Goal: Find specific page/section: Find specific page/section

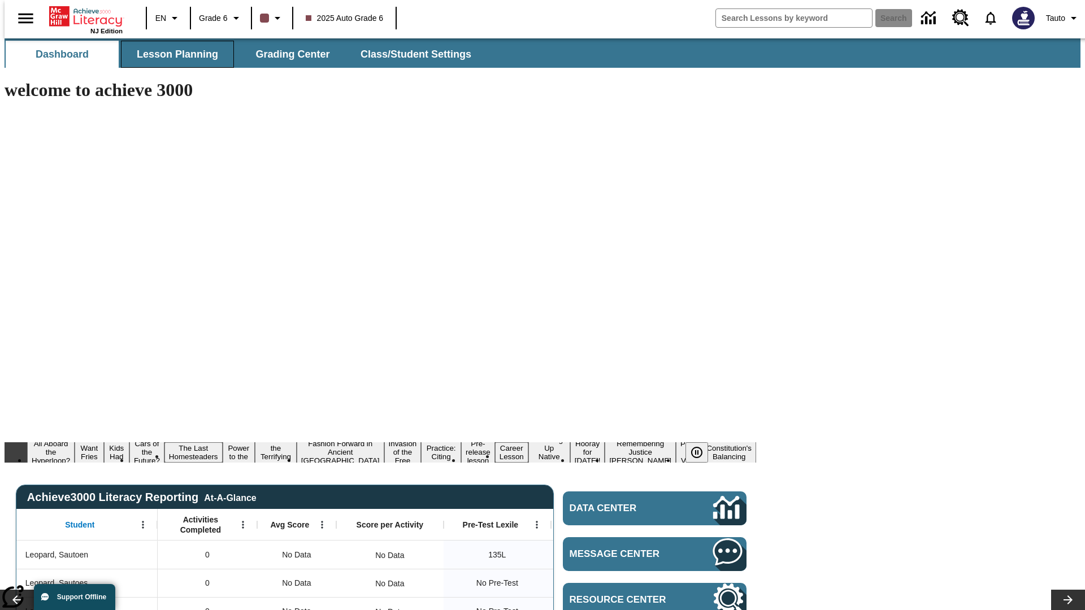
click at [173, 54] on span "Lesson Planning" at bounding box center [177, 54] width 81 height 13
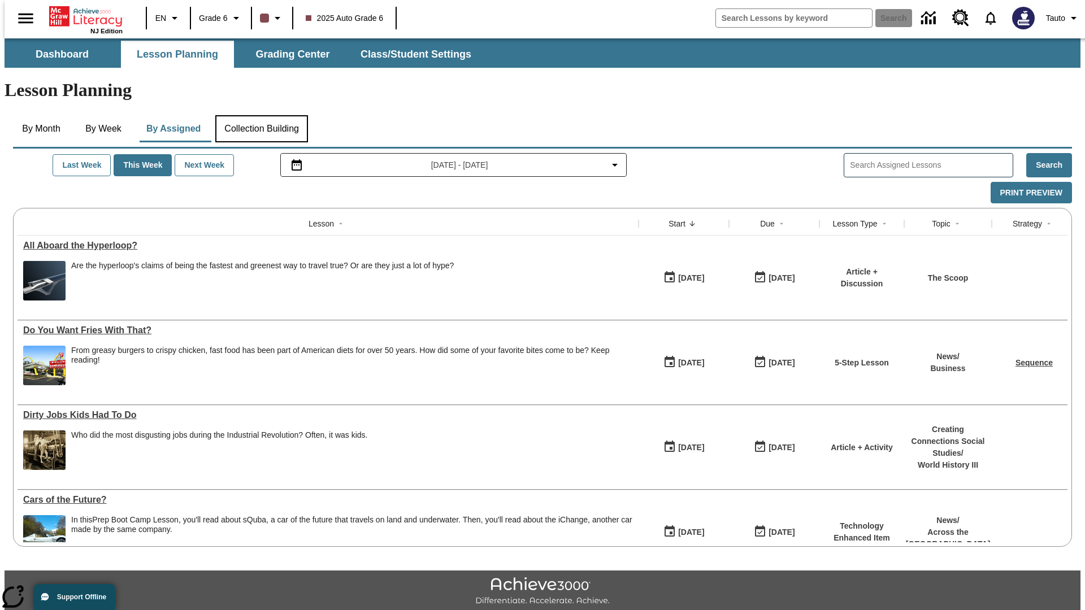
click at [261, 115] on button "Collection Building" at bounding box center [261, 128] width 93 height 27
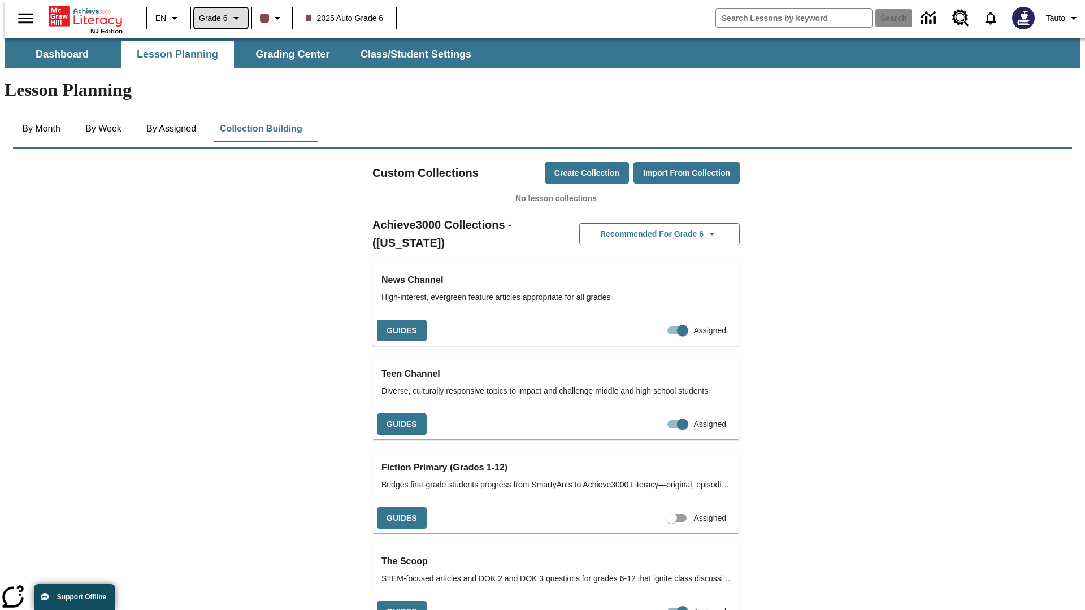
click at [217, 18] on span "Grade 6" at bounding box center [213, 18] width 29 height 12
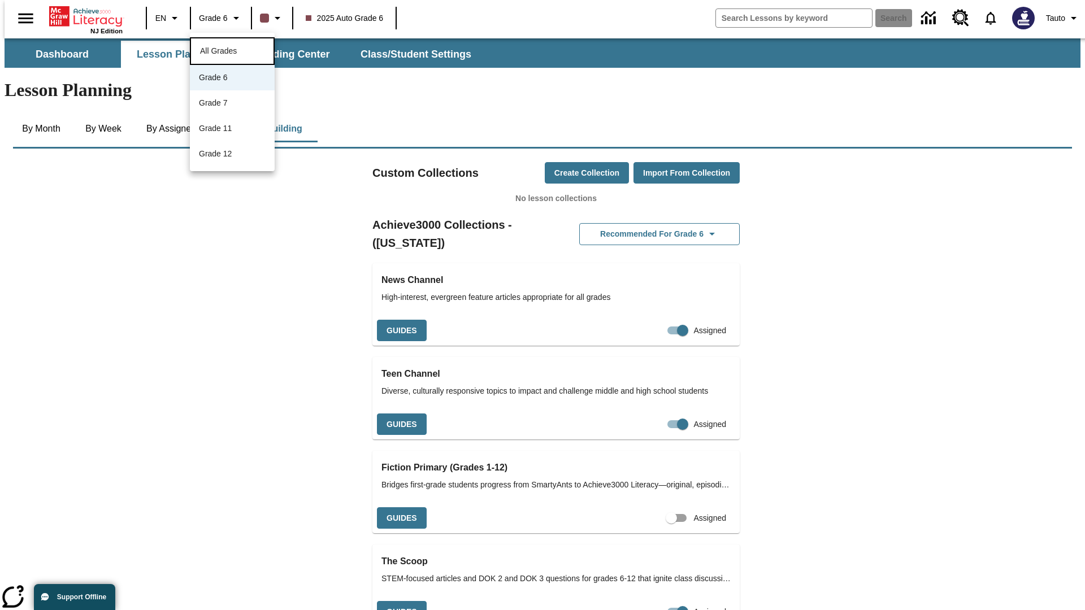
click at [232, 50] on span "All Grades" at bounding box center [218, 50] width 37 height 9
